Goal: Transaction & Acquisition: Book appointment/travel/reservation

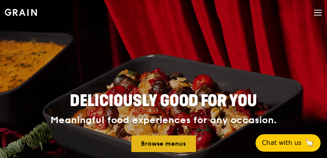
click at [186, 146] on link "Browse menus" at bounding box center [163, 144] width 65 height 17
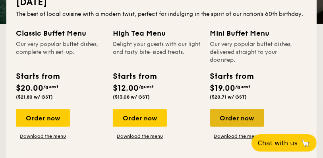
scroll to position [238, 0]
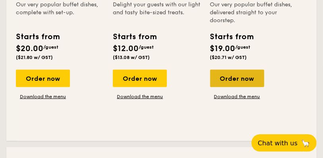
click at [250, 81] on div "Order now" at bounding box center [237, 78] width 54 height 17
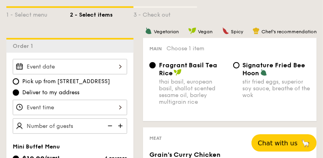
scroll to position [198, 0]
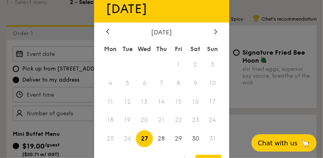
click at [115, 49] on div "2025 Aug [DATE] Tue Wed Thu Fri Sat Sun 1 2 3 4 5 6 7 8 9 10 11 12 13 14 15 16 …" at bounding box center [70, 53] width 114 height 15
click at [126, 140] on span "26" at bounding box center [127, 139] width 17 height 17
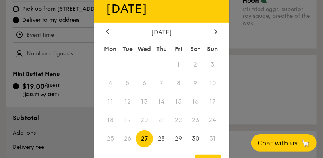
scroll to position [278, 0]
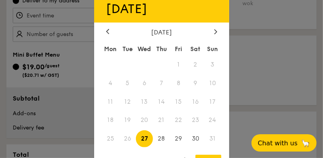
click at [280, 63] on div at bounding box center [161, 79] width 323 height 158
